Goal: Information Seeking & Learning: Learn about a topic

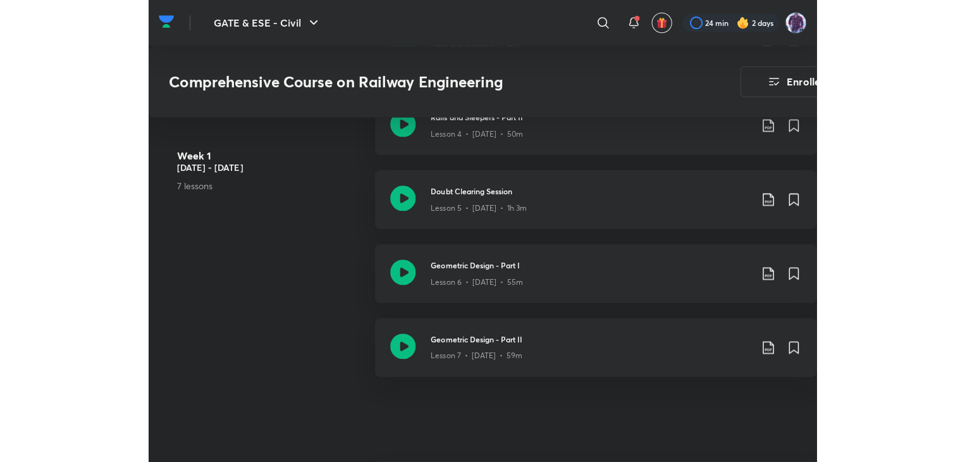
scroll to position [1012, 0]
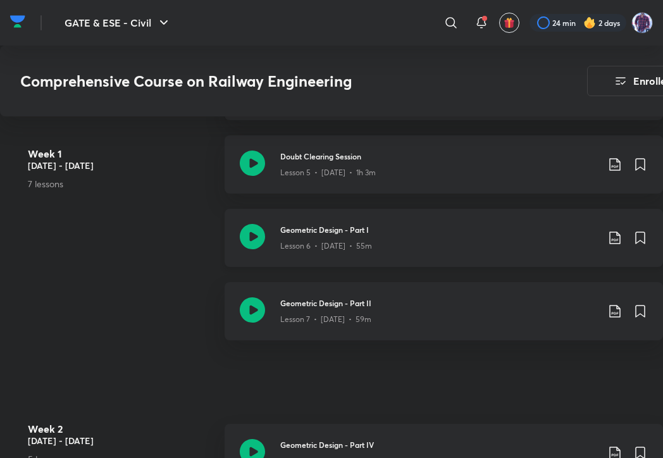
click at [324, 252] on div "Lesson 6 • [DATE] • 55m" at bounding box center [438, 243] width 317 height 16
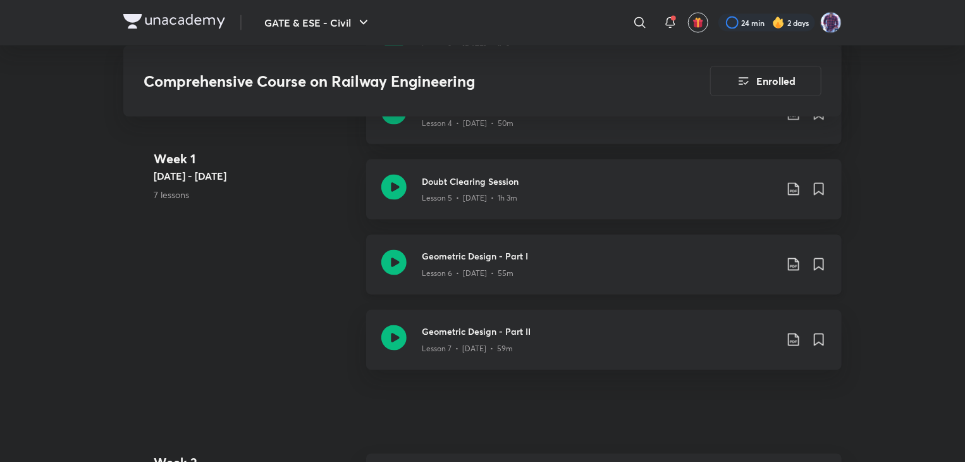
click at [662, 266] on icon at bounding box center [793, 264] width 11 height 13
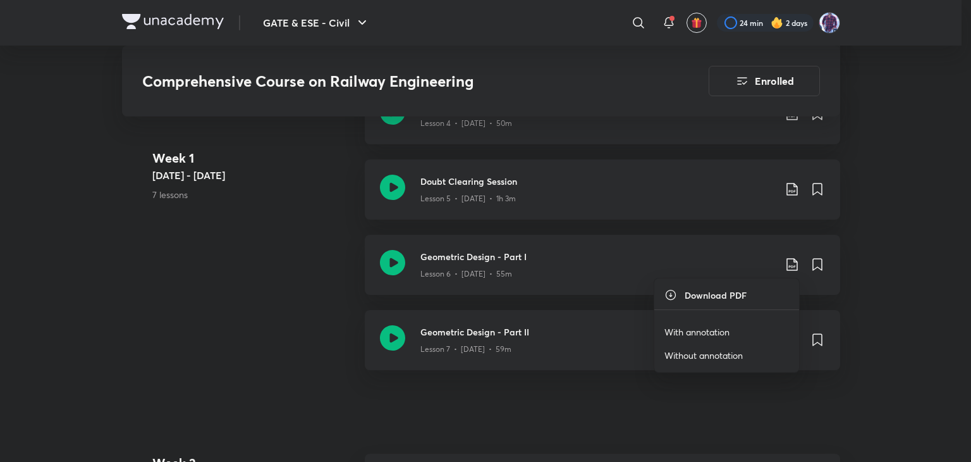
click at [482, 259] on div at bounding box center [485, 231] width 971 height 462
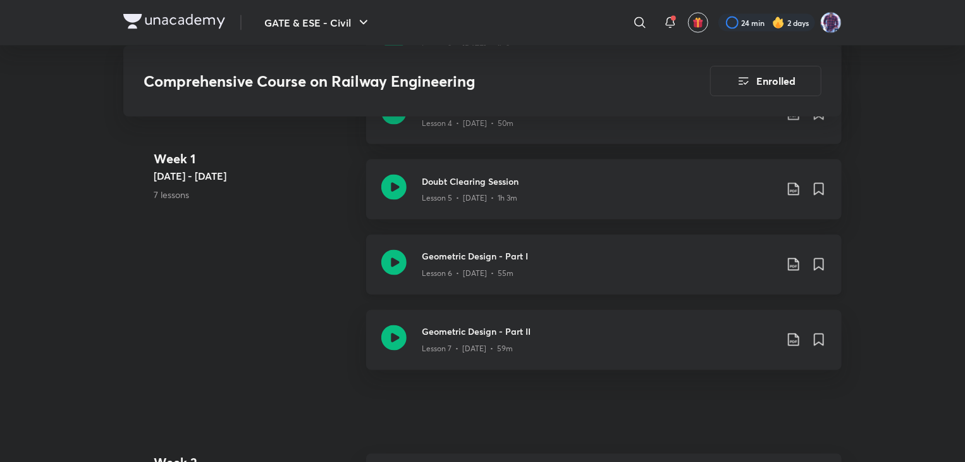
click at [387, 261] on icon at bounding box center [393, 262] width 25 height 25
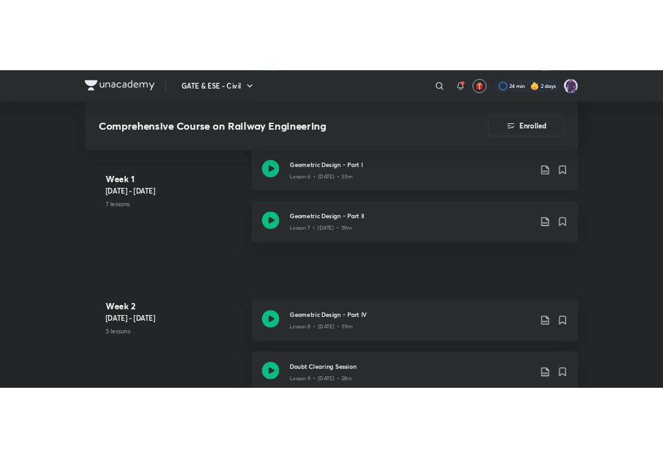
scroll to position [1138, 0]
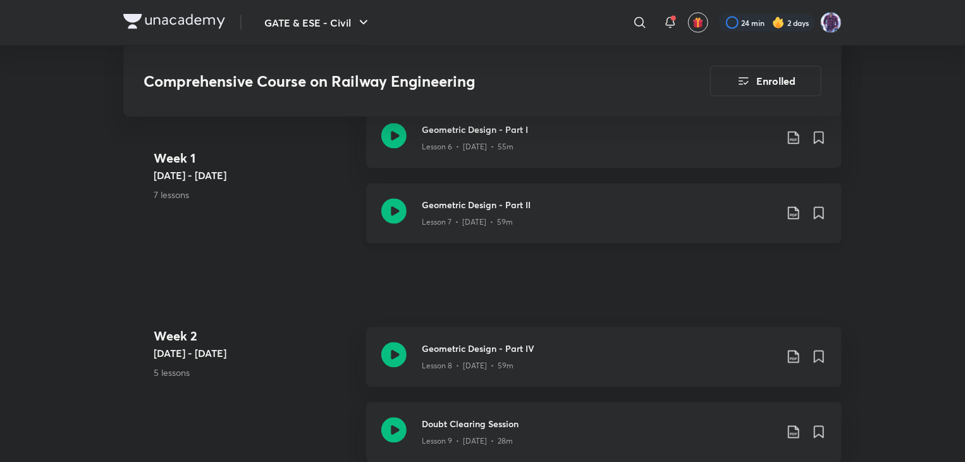
click at [460, 207] on h3 "Geometric Design - Part II" at bounding box center [599, 205] width 354 height 13
